Goal: Task Accomplishment & Management: Use online tool/utility

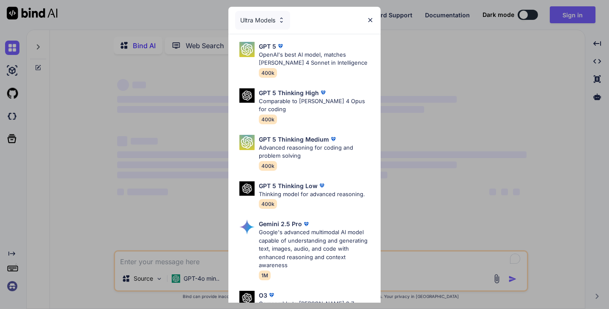
click at [107, 158] on div "Ultra Models GPT 5 OpenAI's best AI model, matches Claude 4 Sonnet in Intellige…" at bounding box center [304, 154] width 609 height 309
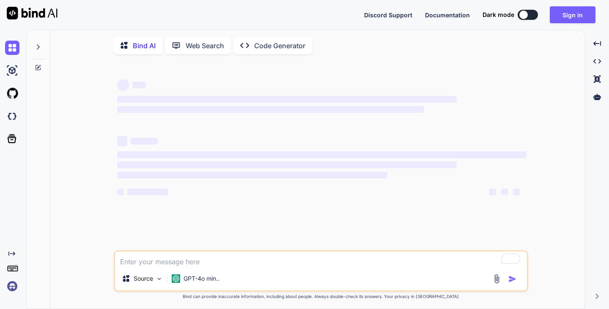
click at [6, 287] on img at bounding box center [12, 286] width 14 height 14
type textarea "x"
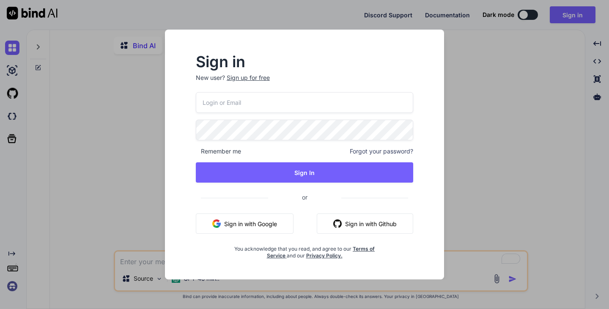
type input "[EMAIL_ADDRESS]"
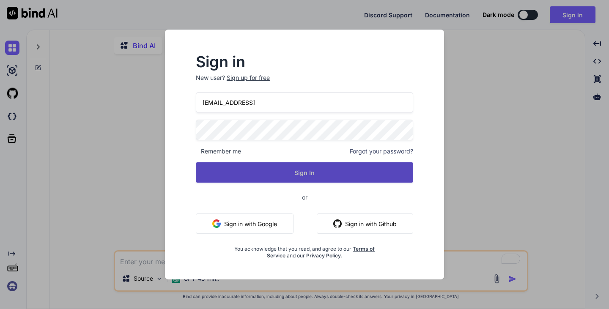
click at [291, 171] on button "Sign In" at bounding box center [304, 172] width 217 height 20
click at [347, 165] on button "Sign In" at bounding box center [304, 172] width 217 height 20
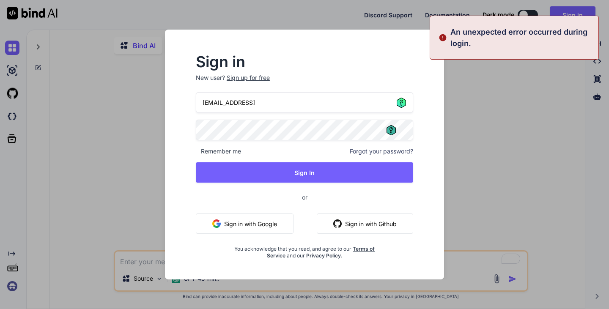
click at [391, 130] on icon at bounding box center [390, 130] width 3 height 6
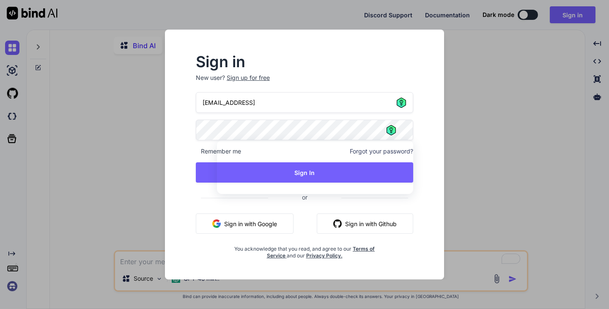
click at [406, 96] on input "[EMAIL_ADDRESS]" at bounding box center [304, 102] width 217 height 21
click at [401, 105] on icon at bounding box center [401, 103] width 3 height 6
click at [400, 112] on input "[EMAIL_ADDRESS]" at bounding box center [304, 102] width 217 height 21
click at [401, 105] on icon at bounding box center [401, 103] width 3 height 6
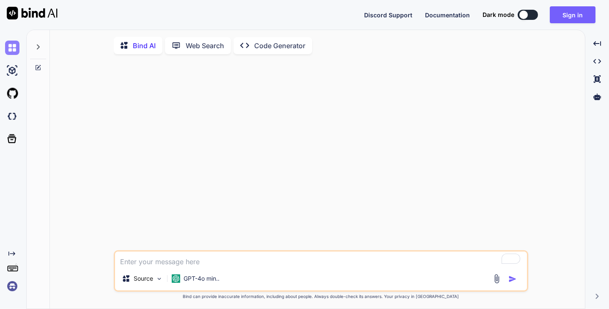
click at [11, 50] on img at bounding box center [12, 48] width 14 height 14
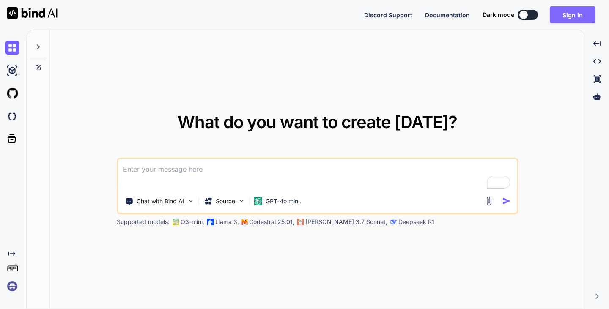
click at [579, 15] on button "Sign in" at bounding box center [573, 14] width 46 height 17
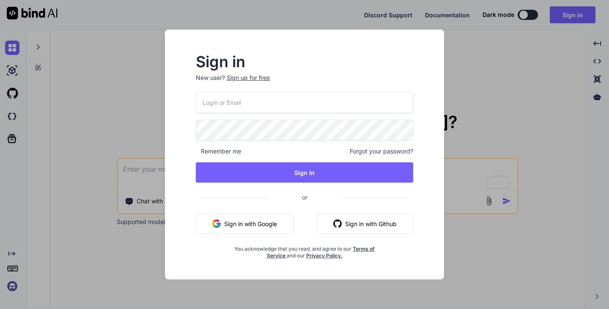
click at [329, 109] on input "email" at bounding box center [304, 102] width 217 height 21
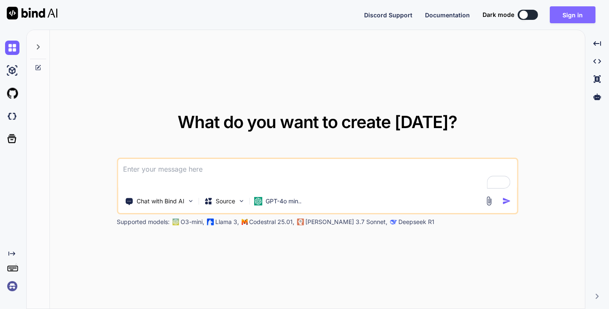
click at [577, 18] on button "Sign in" at bounding box center [573, 14] width 46 height 17
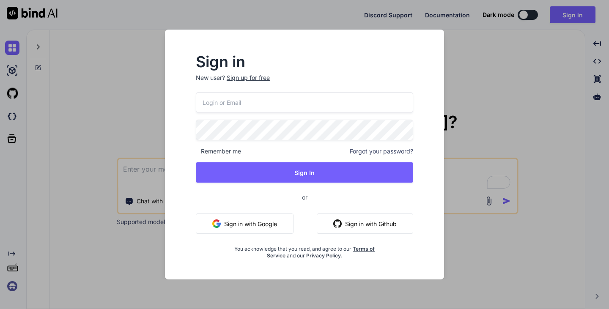
click at [313, 109] on input "email" at bounding box center [304, 102] width 217 height 21
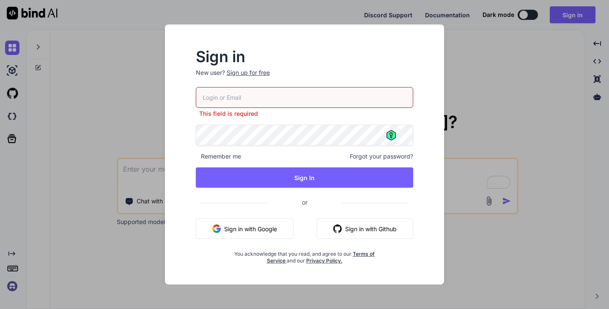
click at [332, 97] on input "email" at bounding box center [304, 97] width 217 height 21
paste input "[EMAIL_ADDRESS]"
type input "[EMAIL_ADDRESS]"
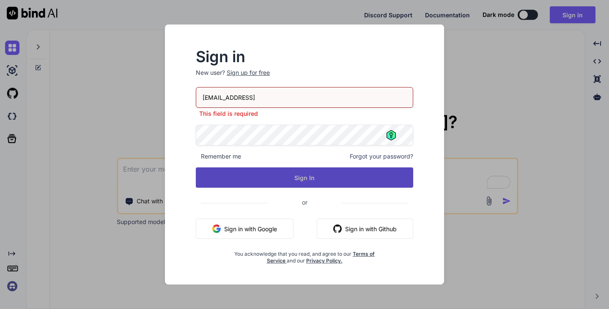
click at [329, 170] on button "Sign In" at bounding box center [304, 177] width 217 height 20
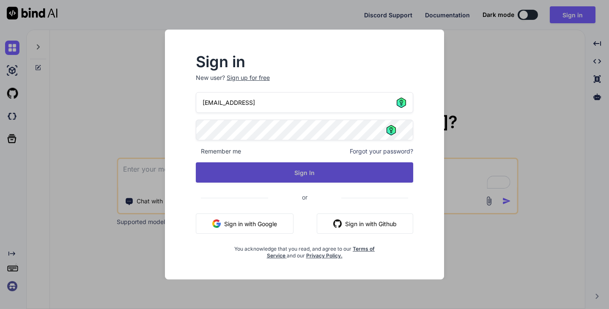
click at [329, 170] on button "Sign In" at bounding box center [304, 172] width 217 height 20
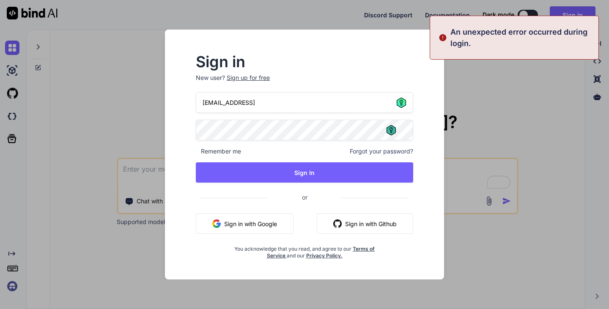
click at [391, 130] on icon at bounding box center [390, 130] width 9 height 10
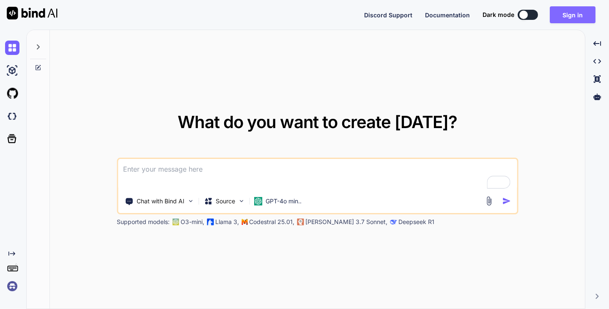
click at [563, 9] on button "Sign in" at bounding box center [573, 14] width 46 height 17
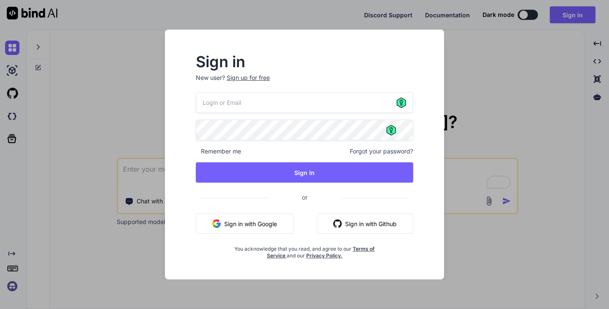
click at [328, 104] on input "email" at bounding box center [304, 102] width 217 height 21
type input "elie@virtualix.ai"
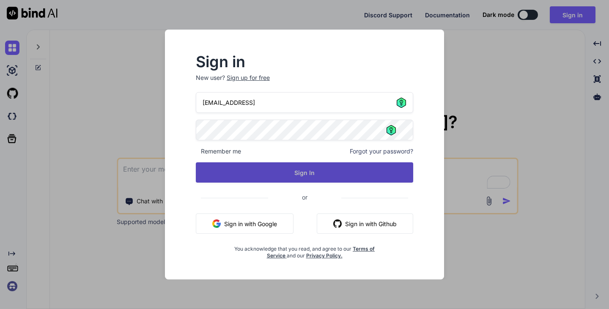
click at [312, 175] on button "Sign In" at bounding box center [304, 172] width 217 height 20
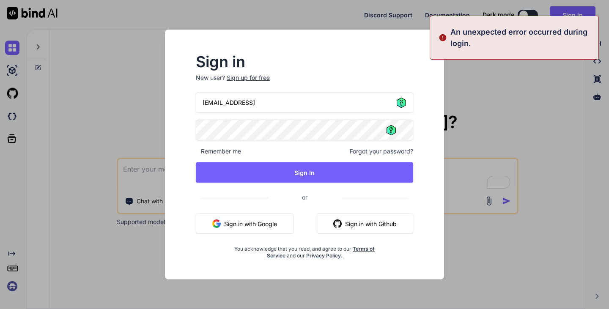
click at [360, 193] on span at bounding box center [304, 193] width 207 height 9
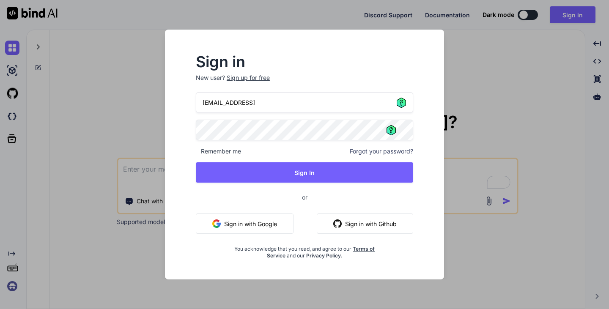
click at [375, 151] on span "Forgot your password?" at bounding box center [381, 151] width 63 height 8
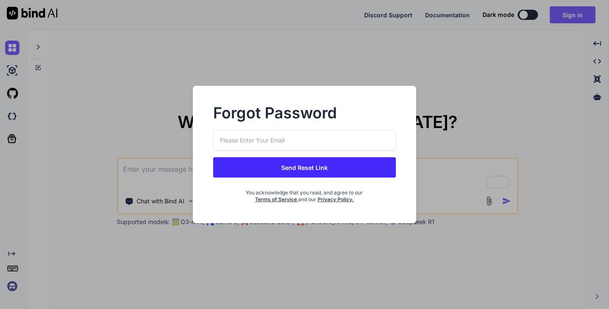
click at [342, 143] on input "email" at bounding box center [304, 140] width 183 height 21
type input "elie@virtualix.ai"
click at [325, 166] on button "Send Reset Link" at bounding box center [304, 167] width 183 height 20
click at [317, 169] on button "Send Reset Link" at bounding box center [304, 167] width 183 height 20
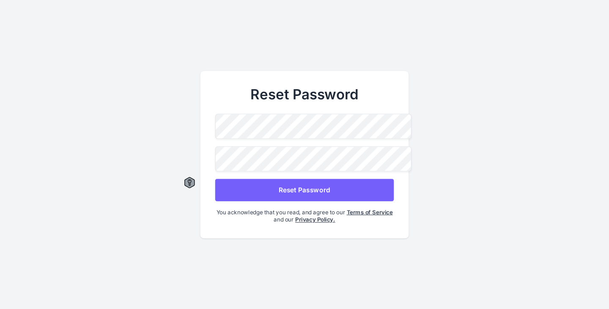
click at [195, 177] on icon at bounding box center [189, 182] width 10 height 11
click at [333, 183] on button "Reset Password" at bounding box center [304, 189] width 178 height 22
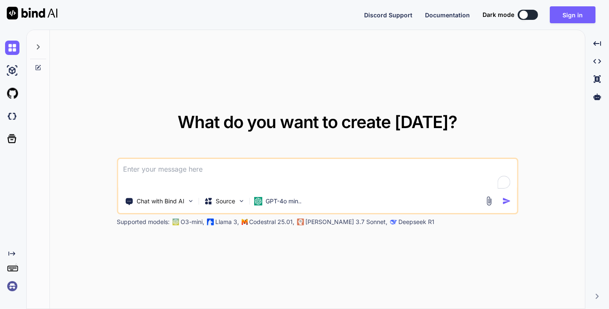
type textarea "x"
click at [565, 11] on button "Sign in" at bounding box center [573, 14] width 46 height 17
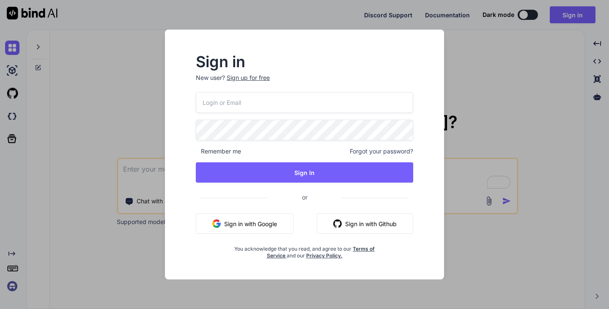
click at [355, 92] on input "email" at bounding box center [304, 102] width 217 height 21
type input "[EMAIL_ADDRESS]"
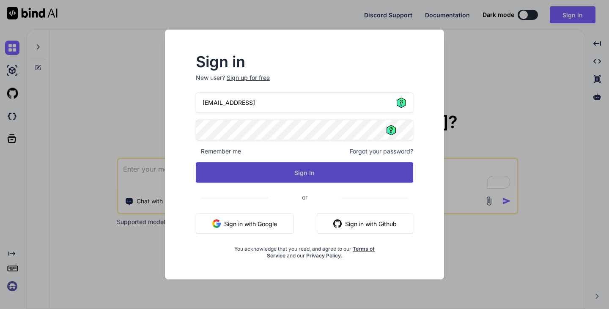
click at [315, 170] on button "Sign In" at bounding box center [304, 172] width 217 height 20
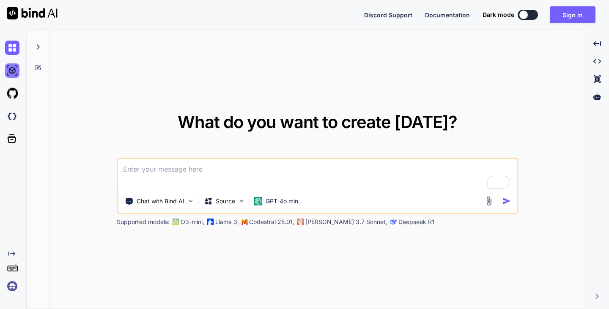
click at [15, 72] on img at bounding box center [12, 70] width 14 height 14
type textarea "x"
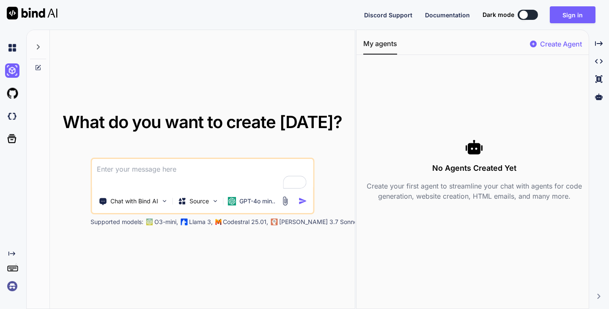
click at [16, 282] on img at bounding box center [12, 286] width 14 height 14
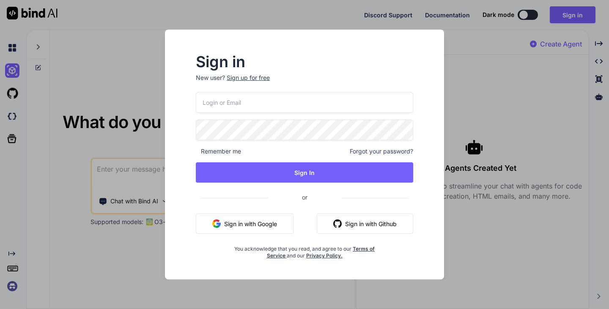
click at [275, 101] on input "email" at bounding box center [304, 102] width 217 height 21
click at [393, 128] on icon at bounding box center [390, 130] width 9 height 10
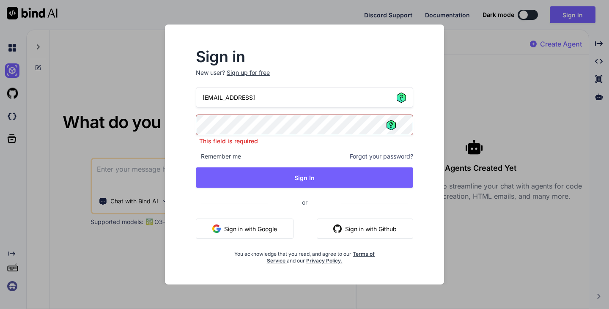
type input "elie@virtualix.ai"
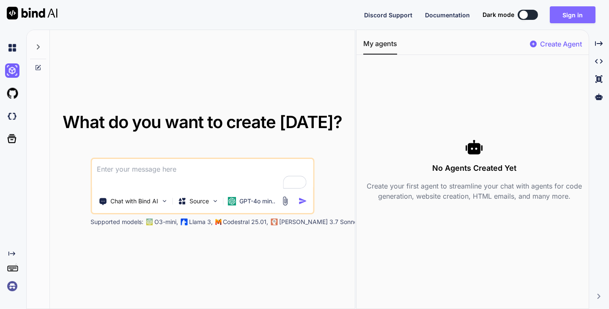
click at [573, 10] on button "Sign in" at bounding box center [573, 14] width 46 height 17
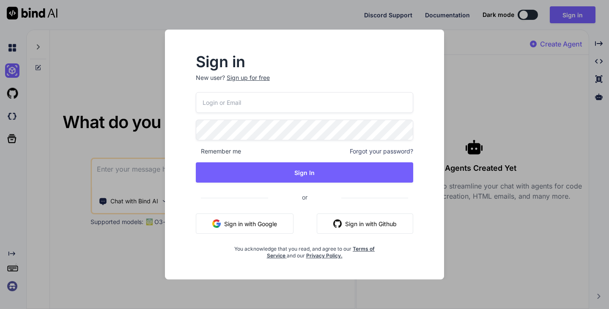
click at [353, 101] on input "email" at bounding box center [304, 102] width 217 height 21
type input "elie@virtualix.ai"
click at [405, 105] on icon at bounding box center [401, 102] width 9 height 10
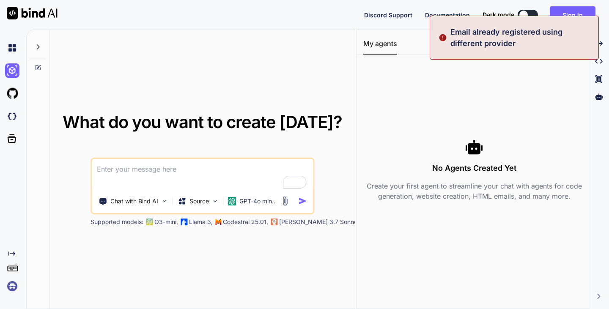
click at [490, 26] on p "Email already registered using different provider" at bounding box center [521, 37] width 143 height 23
click at [519, 40] on p "Email already registered using different provider" at bounding box center [521, 37] width 143 height 23
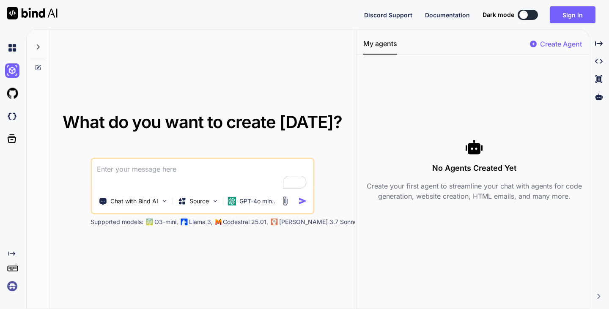
click at [231, 158] on div "Chat with Bind AI Source GPT-4o min.." at bounding box center [202, 186] width 224 height 57
click at [252, 200] on p "GPT-4o min.." at bounding box center [257, 201] width 36 height 8
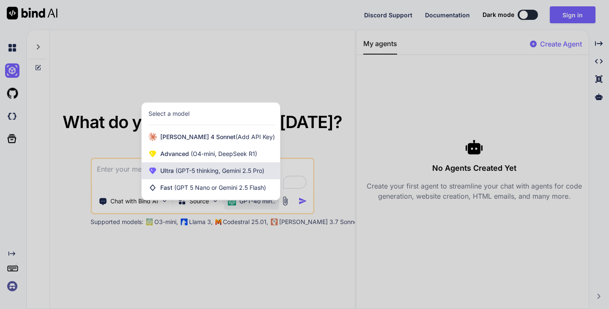
click at [252, 165] on div "Ultra (GPT-5 thinking, Gemini 2.5 Pro)" at bounding box center [211, 170] width 138 height 17
type textarea "x"
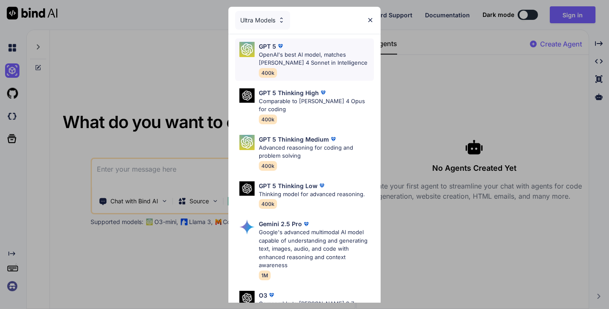
click at [298, 50] on div "GPT 5" at bounding box center [316, 46] width 115 height 9
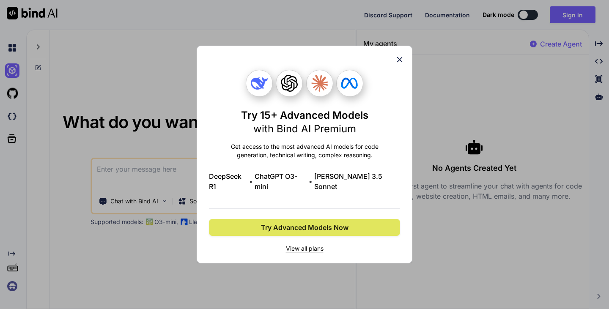
click at [315, 222] on span "Try Advanced Models Now" at bounding box center [305, 227] width 88 height 10
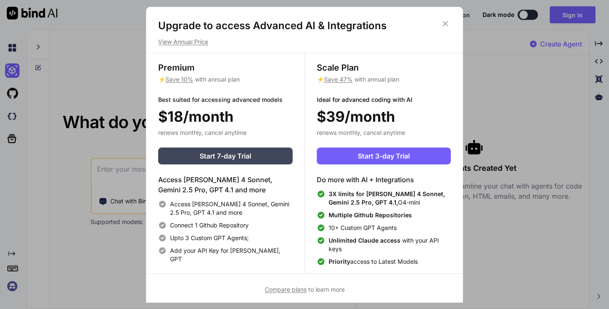
click at [443, 24] on icon at bounding box center [445, 23] width 9 height 9
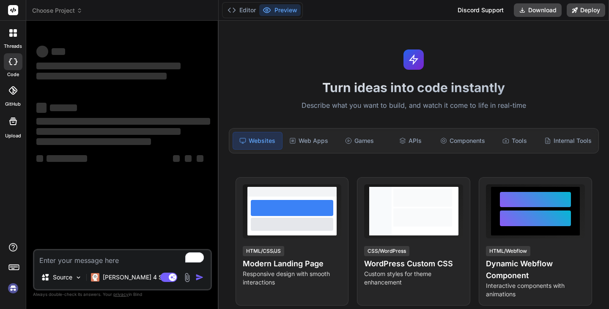
click at [16, 290] on img at bounding box center [13, 288] width 14 height 14
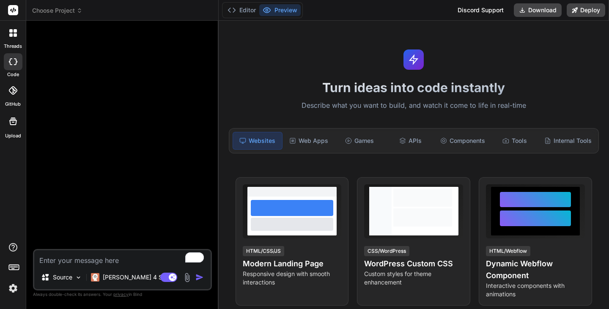
click at [13, 72] on label "code" at bounding box center [13, 74] width 12 height 7
click at [13, 70] on div at bounding box center [13, 61] width 19 height 17
click at [10, 60] on icon at bounding box center [13, 61] width 8 height 7
click at [8, 30] on div at bounding box center [13, 33] width 18 height 18
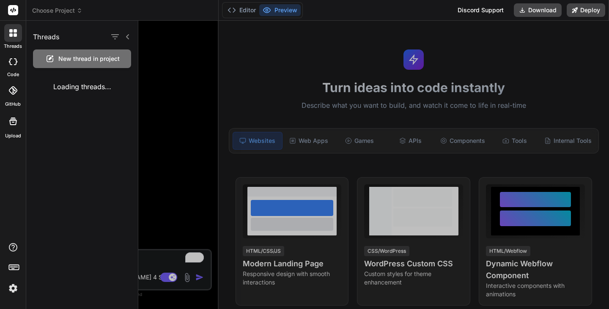
click at [82, 86] on div "Loading threads..." at bounding box center [82, 87] width 112 height 24
click at [15, 58] on icon at bounding box center [15, 61] width 3 height 7
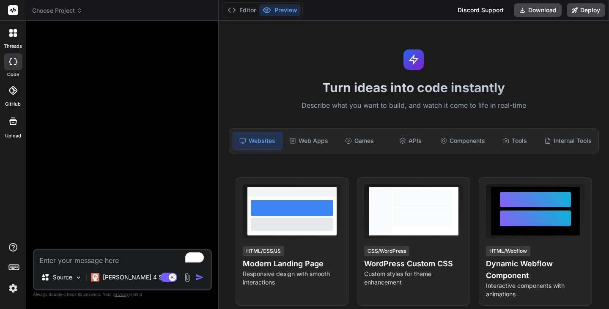
click at [12, 22] on div "threads" at bounding box center [13, 35] width 26 height 29
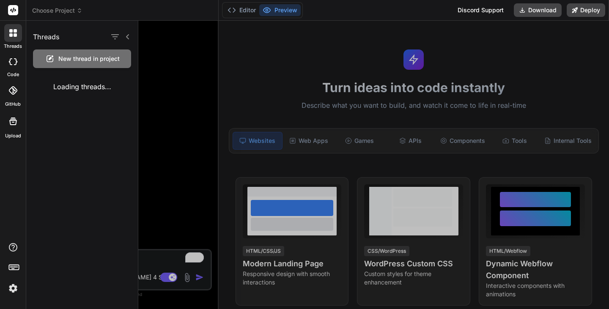
click at [14, 71] on label "code" at bounding box center [13, 74] width 12 height 7
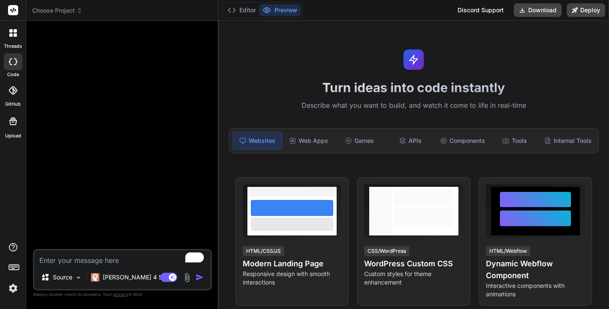
click at [17, 12] on rect at bounding box center [13, 10] width 10 height 10
click at [40, 9] on span "Choose Project" at bounding box center [57, 10] width 50 height 8
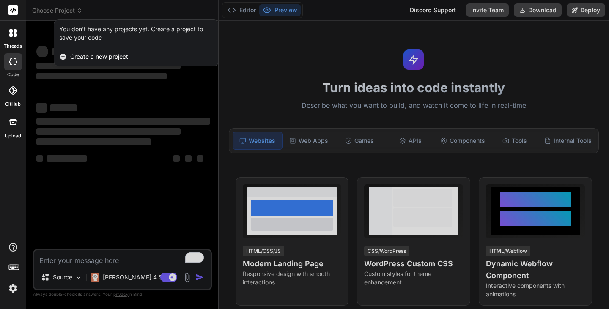
click at [246, 40] on div at bounding box center [304, 154] width 609 height 309
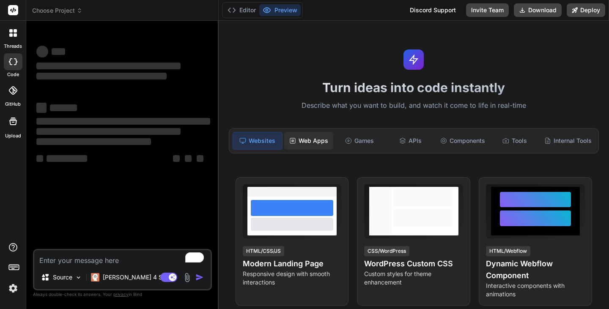
click at [314, 136] on div "Web Apps" at bounding box center [308, 141] width 49 height 18
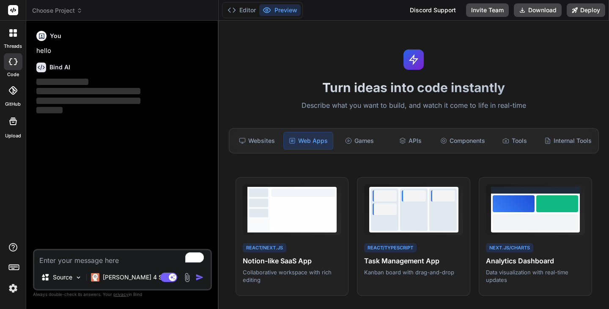
type textarea "x"
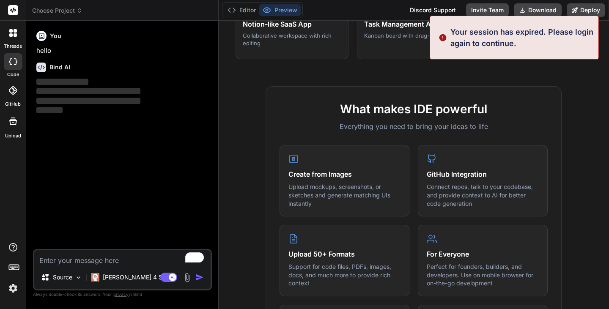
scroll to position [241, 0]
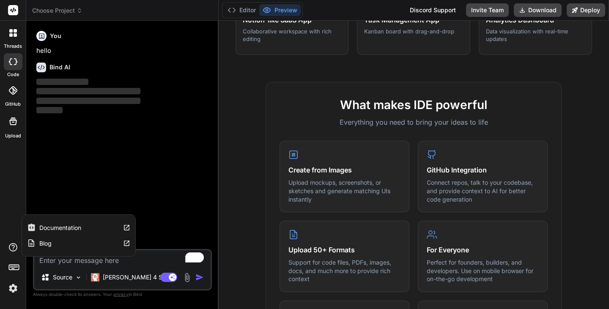
click at [12, 248] on icon at bounding box center [13, 247] width 10 height 10
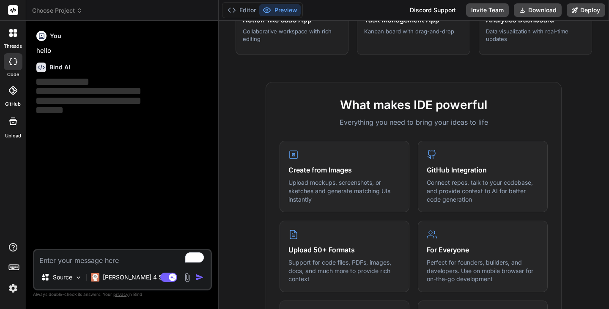
click at [11, 9] on icon at bounding box center [13, 10] width 6 height 5
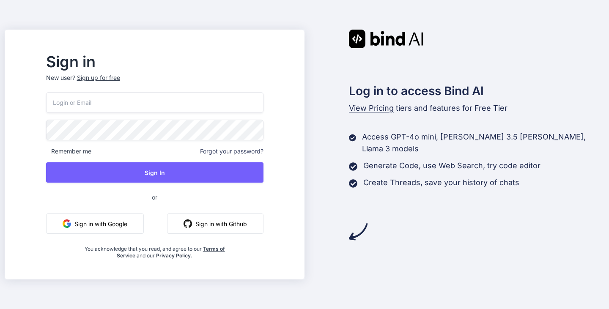
type input "[EMAIL_ADDRESS]"
click at [174, 112] on input "[EMAIL_ADDRESS]" at bounding box center [154, 102] width 217 height 21
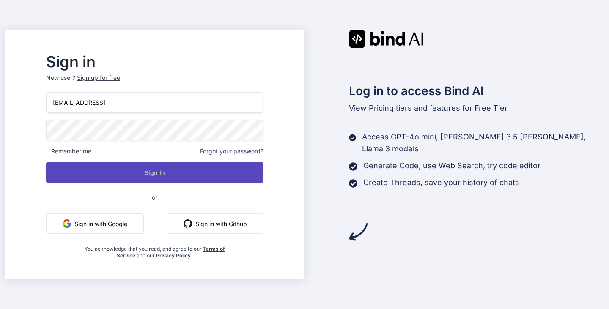
click at [178, 168] on button "Sign In" at bounding box center [154, 172] width 217 height 20
click at [159, 167] on button "Sign In" at bounding box center [154, 172] width 217 height 20
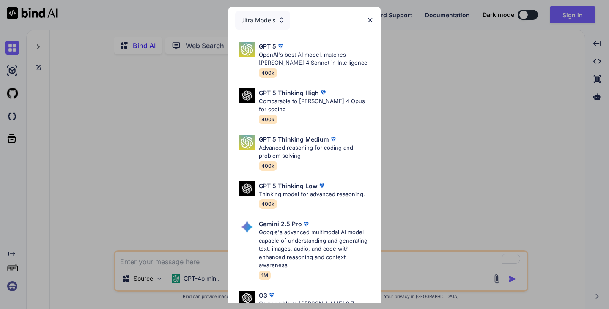
click at [370, 17] on img at bounding box center [370, 19] width 7 height 7
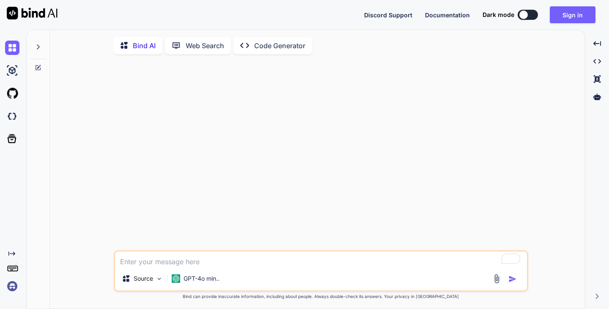
type textarea "x"
click at [200, 255] on textarea "To enrich screen reader interactions, please activate Accessibility in Grammarl…" at bounding box center [321, 259] width 412 height 15
type textarea "c"
type textarea "x"
type textarea "ca"
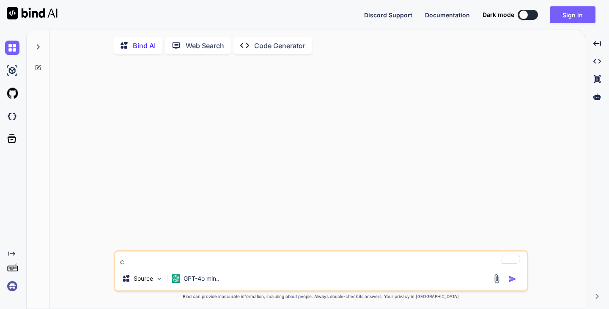
type textarea "x"
type textarea "can"
type textarea "x"
type textarea "can"
type textarea "x"
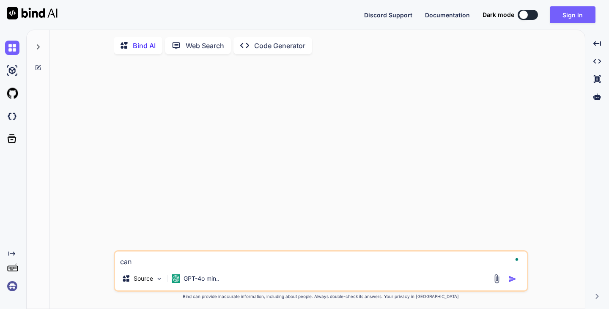
type textarea "can y"
type textarea "x"
type textarea "can yo"
type textarea "x"
type textarea "can you"
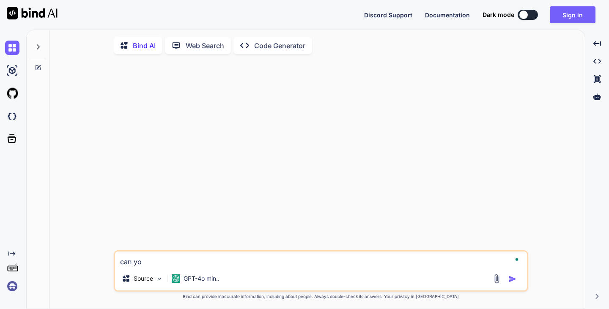
type textarea "x"
type textarea "can you"
type textarea "x"
type textarea "can you b"
type textarea "x"
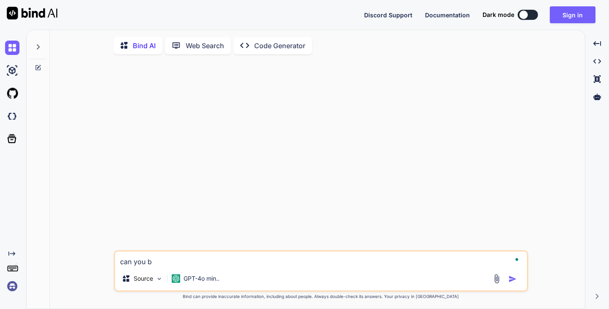
type textarea "can you bu"
type textarea "x"
type textarea "can you bui"
type textarea "x"
type textarea "can you buil"
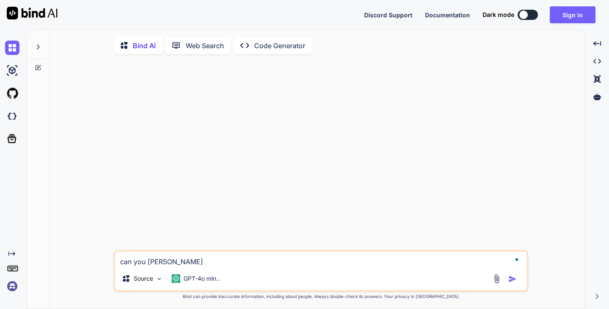
type textarea "x"
type textarea "can you build"
type textarea "x"
type textarea "can you build"
type textarea "x"
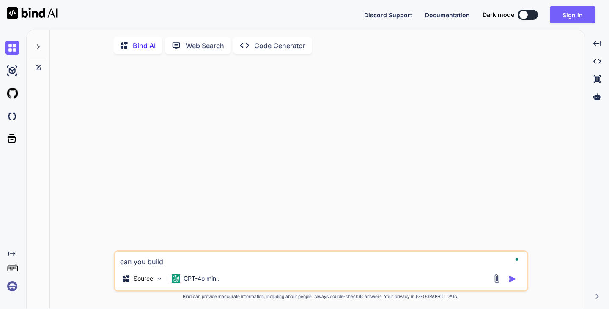
type textarea "can you build f"
type textarea "x"
type textarea "can you build fl"
type textarea "x"
type textarea "can you build flu"
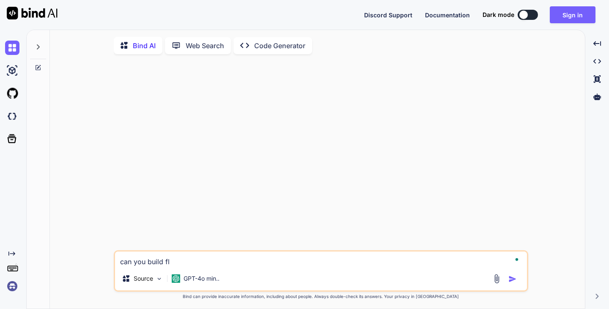
type textarea "x"
type textarea "can you build flut"
type textarea "x"
type textarea "can you build flutt"
type textarea "x"
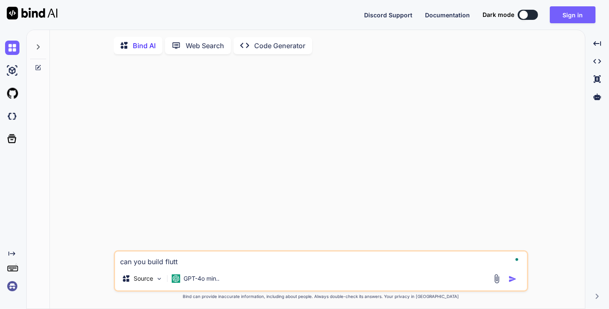
type textarea "can you build flutte"
type textarea "x"
type textarea "can you build flutter"
type textarea "x"
type textarea "can you build flutter"
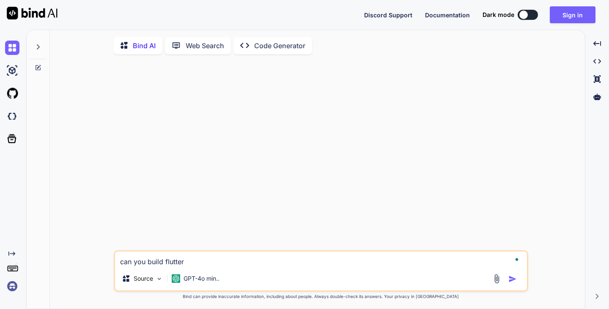
type textarea "x"
type textarea "can you build flutter a"
type textarea "x"
type textarea "can you build flutter ap"
type textarea "x"
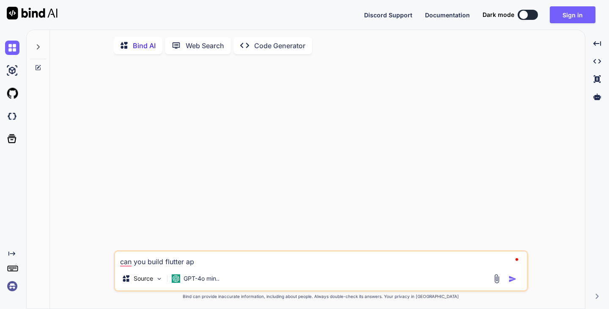
type textarea "can you build flutter app"
type textarea "x"
type textarea "can you build flutter apps"
type textarea "x"
type textarea "can you build flutter apps?"
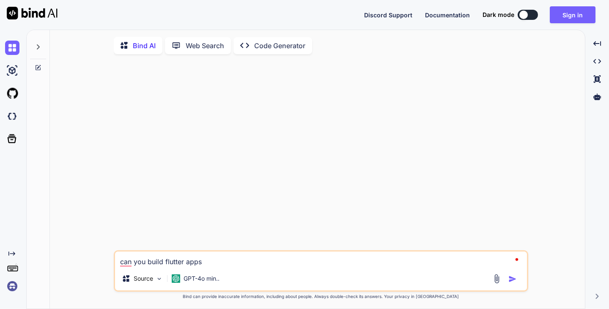
type textarea "x"
type textarea "can you build flutter apps?"
click at [506, 282] on div at bounding box center [506, 279] width 28 height 10
click at [509, 280] on img "button" at bounding box center [512, 279] width 8 height 8
type textarea "x"
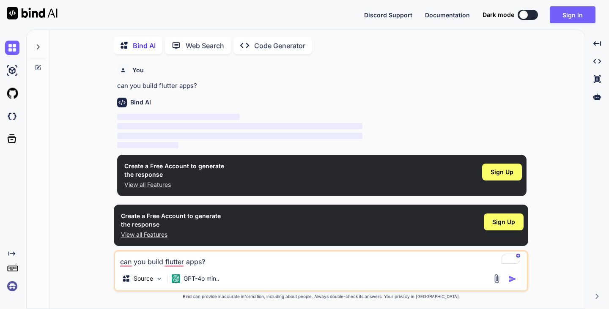
scroll to position [3, 0]
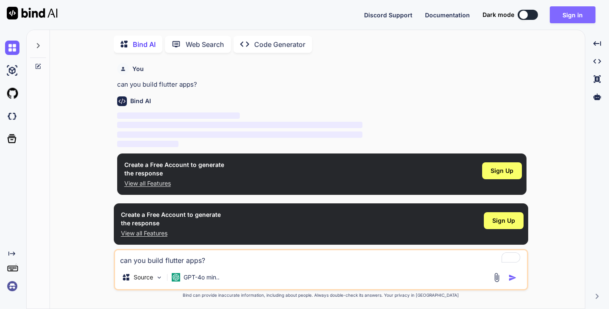
click at [577, 21] on button "Sign in" at bounding box center [573, 14] width 46 height 17
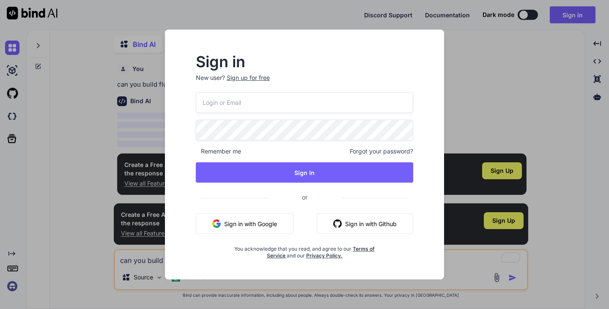
type input "elie@virtualix.ai"
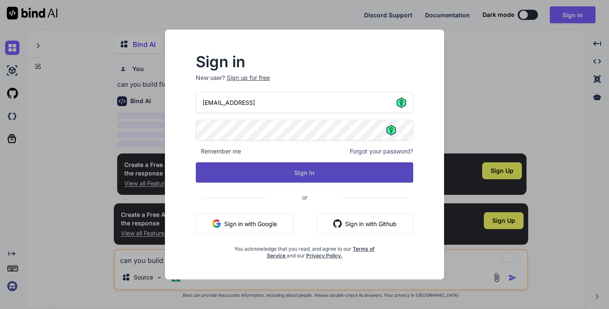
click at [294, 169] on button "Sign In" at bounding box center [304, 172] width 217 height 20
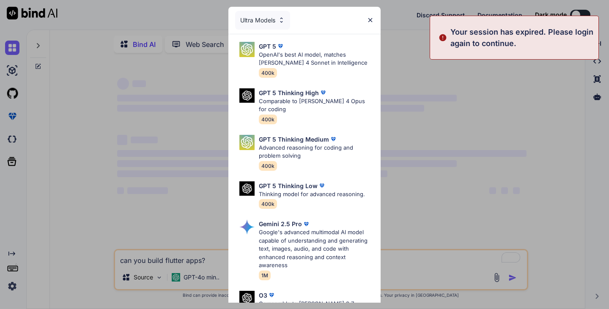
click at [508, 43] on p "Your session has expired. Please login again to continue." at bounding box center [521, 37] width 143 height 23
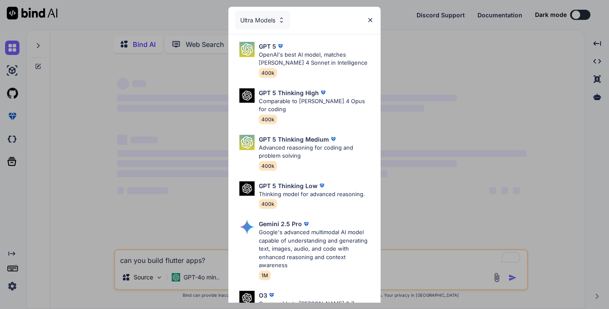
click at [156, 94] on div "Ultra Models GPT 5 OpenAI's best AI model, matches Claude 4 Sonnet in Intellige…" at bounding box center [304, 154] width 609 height 309
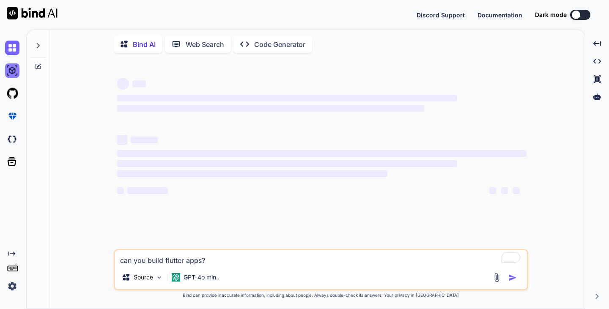
click at [13, 68] on img at bounding box center [12, 70] width 14 height 14
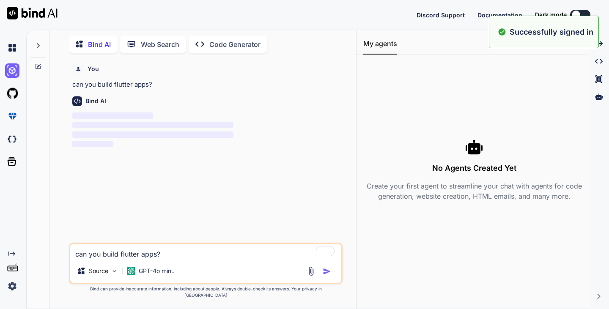
click at [11, 102] on div at bounding box center [14, 93] width 18 height 23
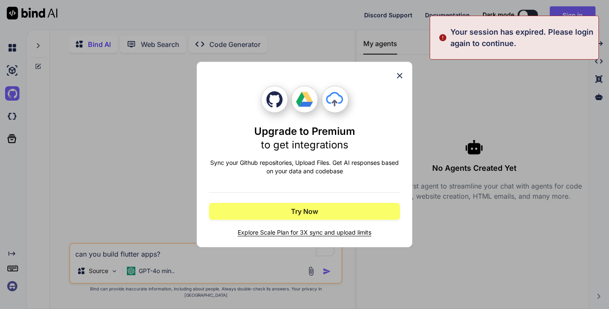
click at [404, 78] on icon at bounding box center [399, 75] width 9 height 9
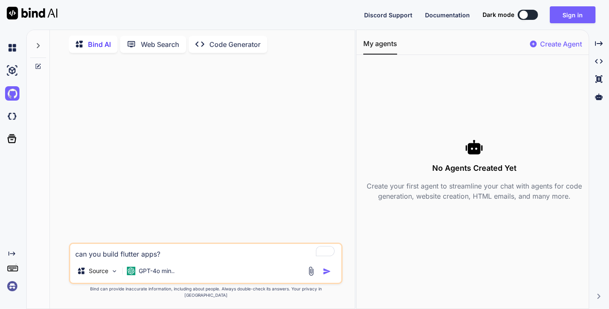
click at [14, 15] on img at bounding box center [32, 13] width 51 height 13
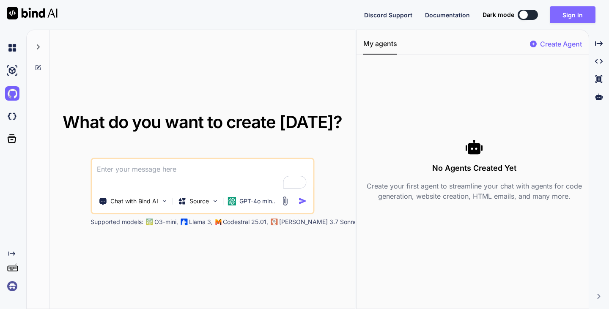
click at [561, 21] on button "Sign in" at bounding box center [573, 14] width 46 height 17
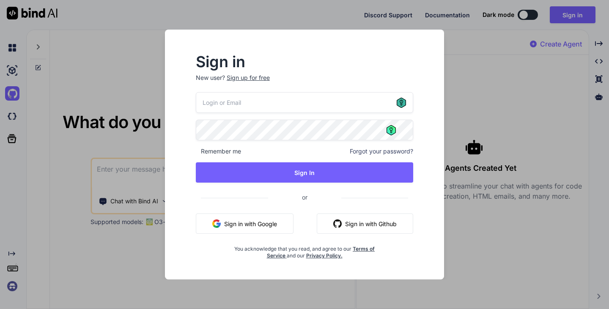
click at [400, 105] on icon at bounding box center [401, 102] width 9 height 10
type input "elie@virtualix.ai"
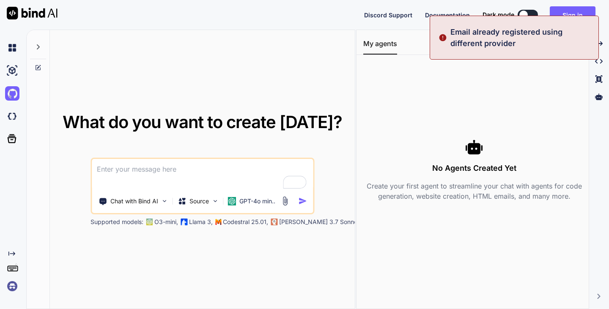
click at [514, 32] on p "Email already registered using different provider" at bounding box center [521, 37] width 143 height 23
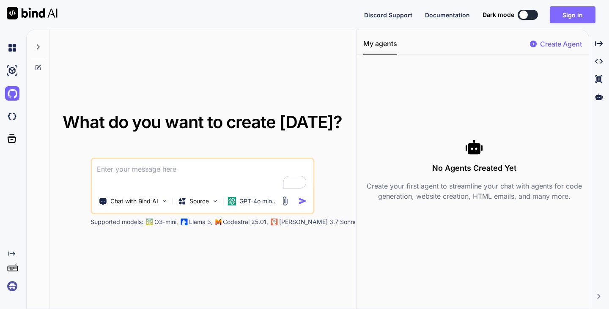
click at [563, 7] on button "Sign in" at bounding box center [573, 14] width 46 height 17
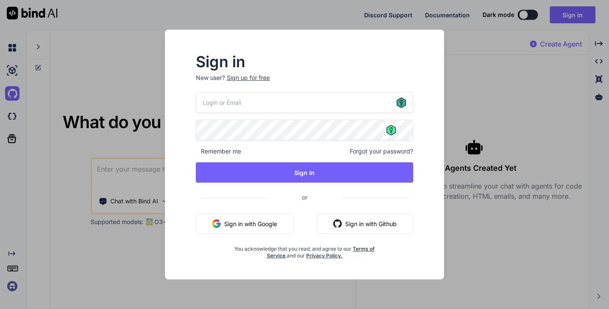
click at [404, 101] on icon at bounding box center [401, 102] width 9 height 10
click at [365, 100] on input "email" at bounding box center [304, 102] width 217 height 21
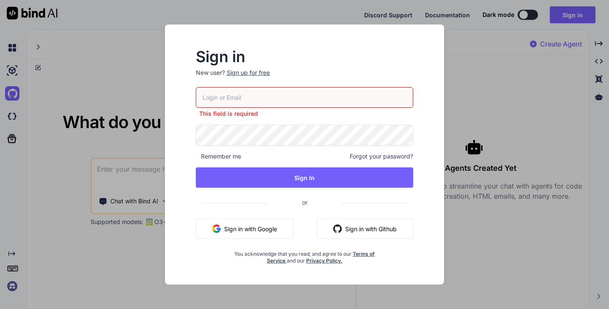
click at [352, 95] on input "email" at bounding box center [304, 97] width 217 height 21
click at [479, 59] on div "Sign in New user? Sign up for free This field is required Remember me Forgot yo…" at bounding box center [304, 154] width 609 height 309
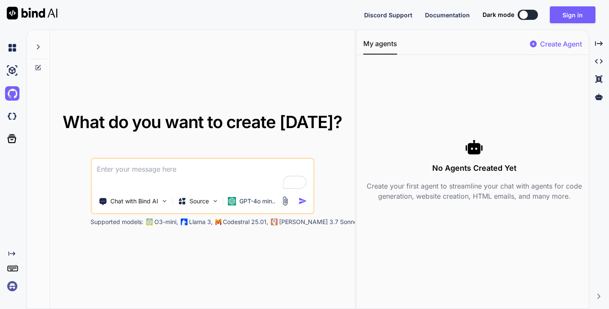
click at [488, 67] on div "No Agents Created Yet Create your first agent to streamline your chat with agen…" at bounding box center [474, 170] width 222 height 216
click at [561, 52] on div "Create Agent" at bounding box center [556, 46] width 52 height 15
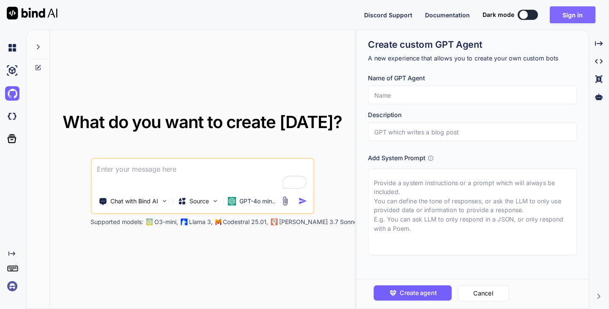
click at [577, 19] on button "Sign in" at bounding box center [573, 14] width 46 height 17
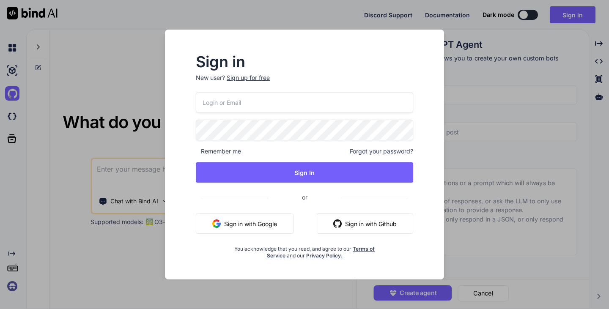
click at [326, 110] on input "email" at bounding box center [304, 102] width 217 height 21
type input "elie@virtualix.ai"
click at [300, 190] on div "elie@virtualix.ai Remember me Forgot your password? Sign In or Sign in with Goo…" at bounding box center [304, 175] width 217 height 167
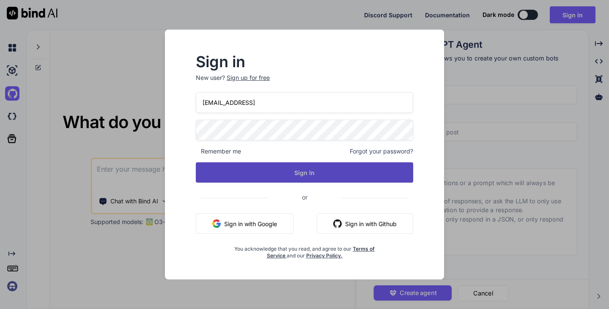
click at [308, 174] on button "Sign In" at bounding box center [304, 172] width 217 height 20
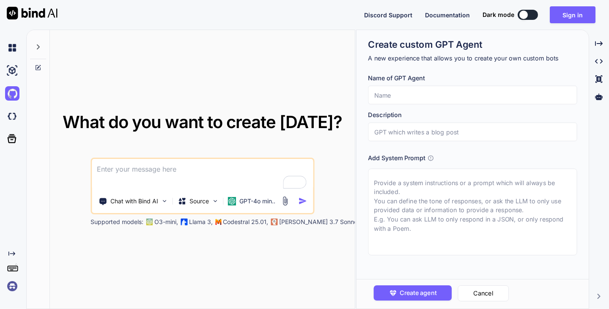
click at [14, 286] on img at bounding box center [12, 286] width 14 height 14
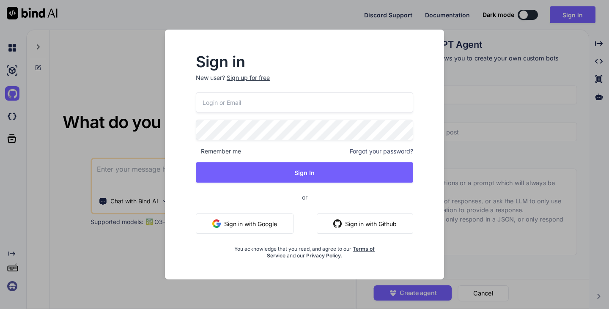
click at [255, 108] on input "email" at bounding box center [304, 102] width 217 height 21
type input "elie@virtualix.ai"
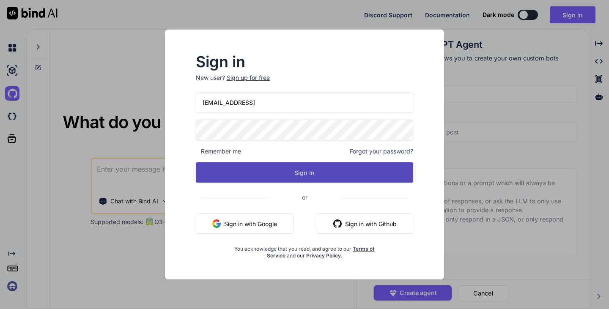
click at [318, 174] on button "Sign In" at bounding box center [304, 172] width 217 height 20
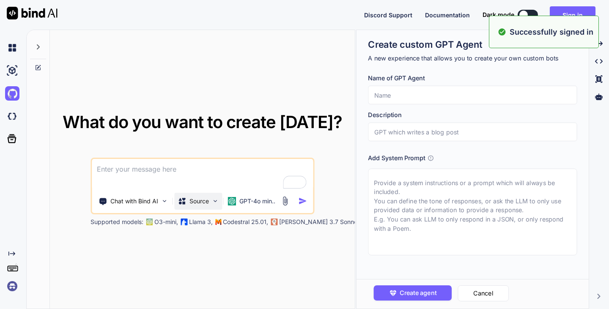
click at [202, 201] on p "Source" at bounding box center [198, 201] width 19 height 8
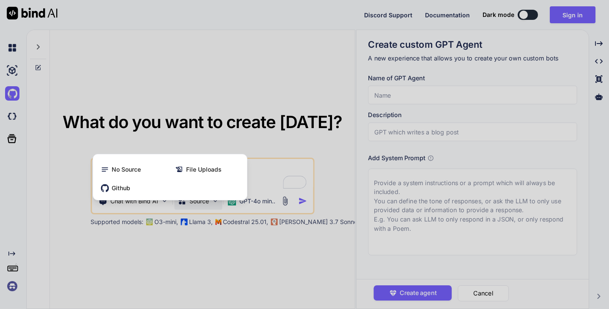
click at [96, 134] on div at bounding box center [304, 154] width 609 height 309
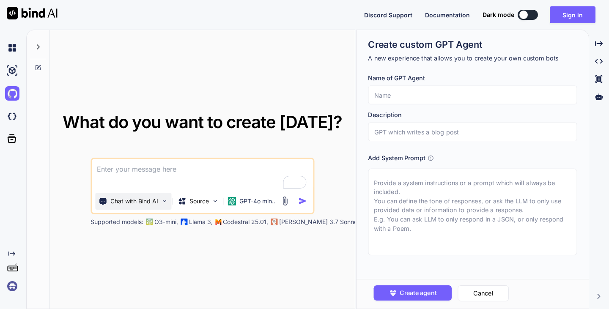
click at [129, 203] on p "Chat with Bind AI" at bounding box center [134, 201] width 48 height 8
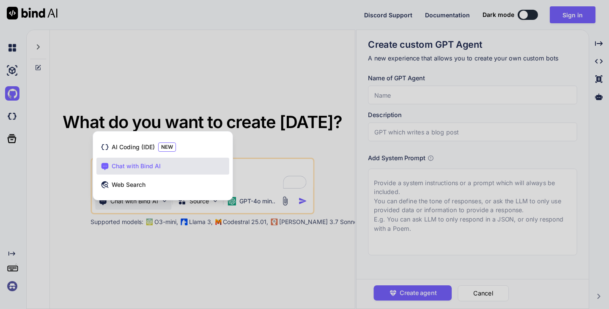
click at [155, 166] on span "Chat with Bind AI" at bounding box center [136, 166] width 49 height 8
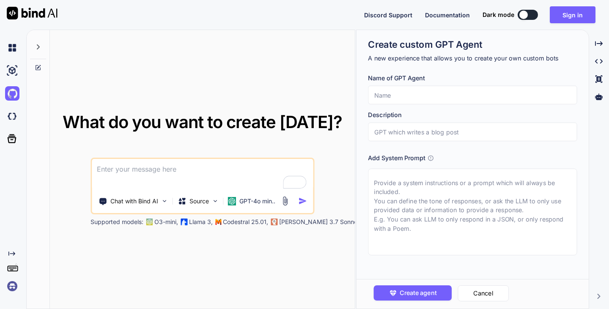
click at [155, 166] on textarea "To enrich screen reader interactions, please activate Accessibility in Grammarl…" at bounding box center [202, 174] width 221 height 31
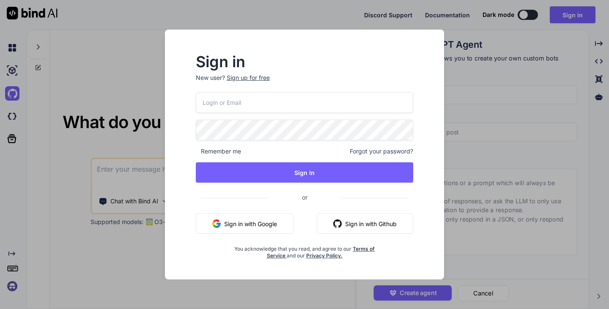
click at [270, 106] on input "email" at bounding box center [304, 102] width 217 height 21
type input "elie@virtualix.ai"
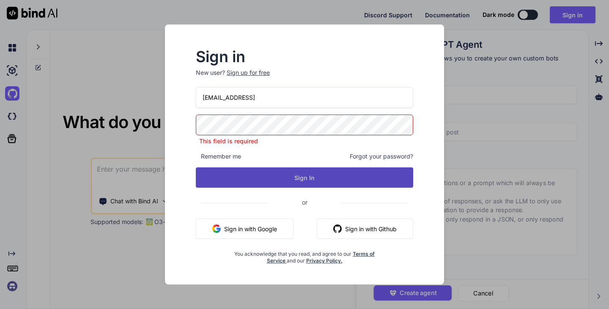
click at [260, 170] on button "Sign In" at bounding box center [304, 177] width 217 height 20
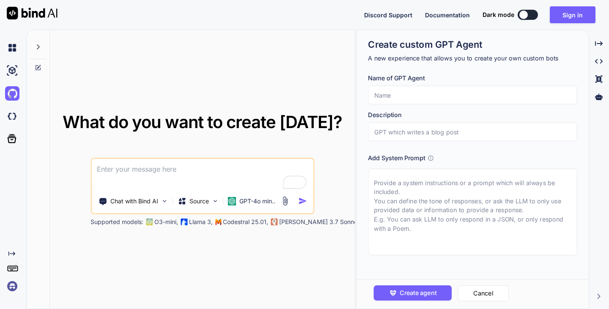
click at [381, 308] on div "Create agent Cancel" at bounding box center [472, 294] width 232 height 30
